Goal: Obtain resource: Download file/media

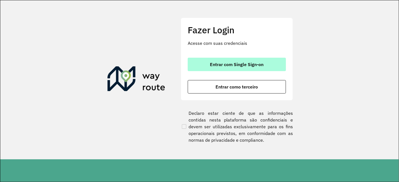
click at [217, 65] on span "Entrar com Single Sign-on" at bounding box center [237, 64] width 54 height 4
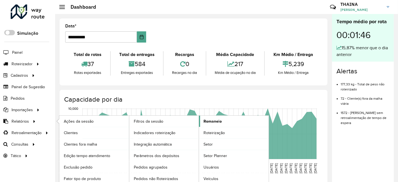
click at [223, 121] on link "Romaneio" at bounding box center [234, 121] width 70 height 11
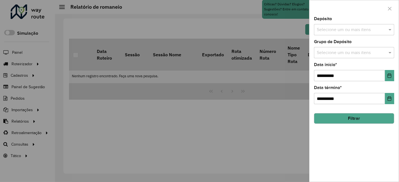
click at [335, 29] on input "text" at bounding box center [352, 30] width 72 height 7
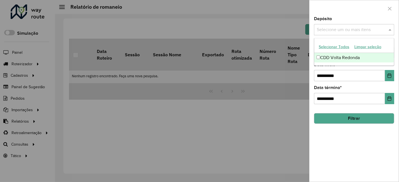
click at [337, 57] on div "CDD Volta Redonda" at bounding box center [354, 58] width 80 height 10
click at [341, 67] on div "**********" at bounding box center [354, 72] width 80 height 19
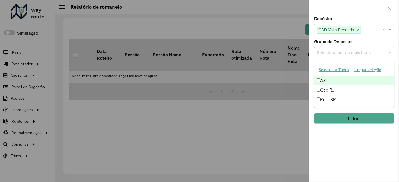
click at [343, 53] on input "text" at bounding box center [352, 53] width 72 height 7
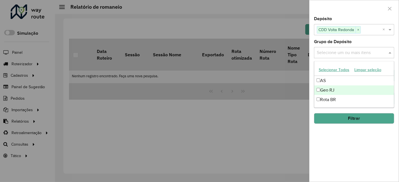
click at [330, 92] on div "Geo RJ" at bounding box center [354, 91] width 80 height 10
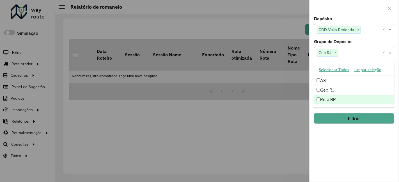
click at [334, 119] on button "Filtrar" at bounding box center [354, 118] width 80 height 11
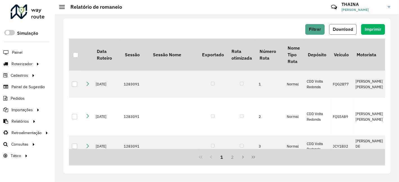
click at [346, 29] on span "Download" at bounding box center [343, 29] width 20 height 5
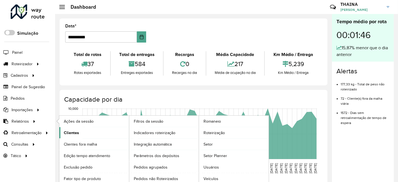
click at [69, 133] on span "Clientes" at bounding box center [71, 133] width 15 height 6
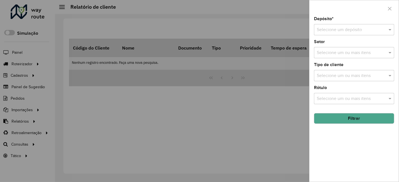
click at [342, 30] on input "text" at bounding box center [348, 30] width 63 height 7
click at [339, 49] on div "CDD Volta Redonda" at bounding box center [354, 46] width 80 height 10
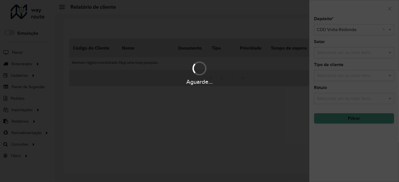
click at [337, 56] on div "Aguarde..." at bounding box center [199, 91] width 399 height 182
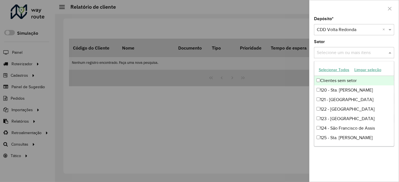
click at [338, 54] on input "text" at bounding box center [352, 53] width 72 height 7
click at [332, 70] on button "Selecionar Todos" at bounding box center [334, 70] width 36 height 9
drag, startPoint x: 399, startPoint y: 49, endPoint x: 369, endPoint y: 64, distance: 33.1
click at [397, 49] on div "Depósito * Selecione um depósito × CDD Volta Redonda × Setor Selecione um ou ma…" at bounding box center [354, 91] width 90 height 182
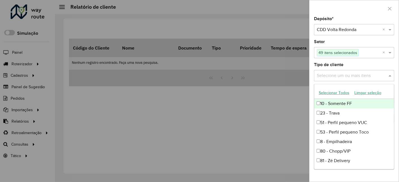
click at [356, 76] on input "text" at bounding box center [352, 76] width 72 height 7
click at [328, 90] on button "Selecionar Todos" at bounding box center [334, 93] width 36 height 9
click at [397, 76] on div "Depósito * Selecione um depósito × CDD Volta Redonda × Setor Selecione um ou ma…" at bounding box center [354, 91] width 90 height 182
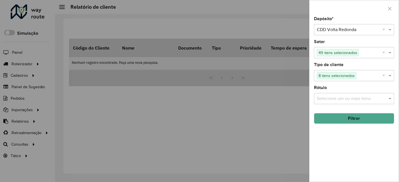
click at [339, 99] on input "text" at bounding box center [352, 99] width 72 height 7
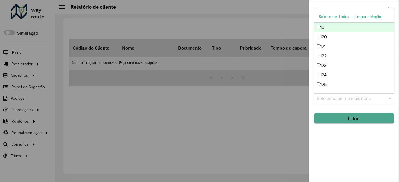
click at [325, 15] on button "Selecionar Todos" at bounding box center [334, 16] width 36 height 9
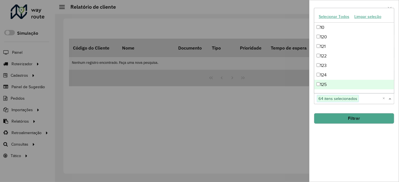
click at [355, 117] on button "Filtrar" at bounding box center [354, 118] width 80 height 11
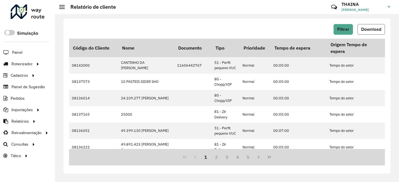
click at [373, 29] on span "Download" at bounding box center [371, 29] width 20 height 5
click at [200, 23] on div "Filtrar Download Código do Cliente Nome Documento Tipo Prioridade Tempo de espe…" at bounding box center [226, 97] width 327 height 156
